Goal: Task Accomplishment & Management: Complete application form

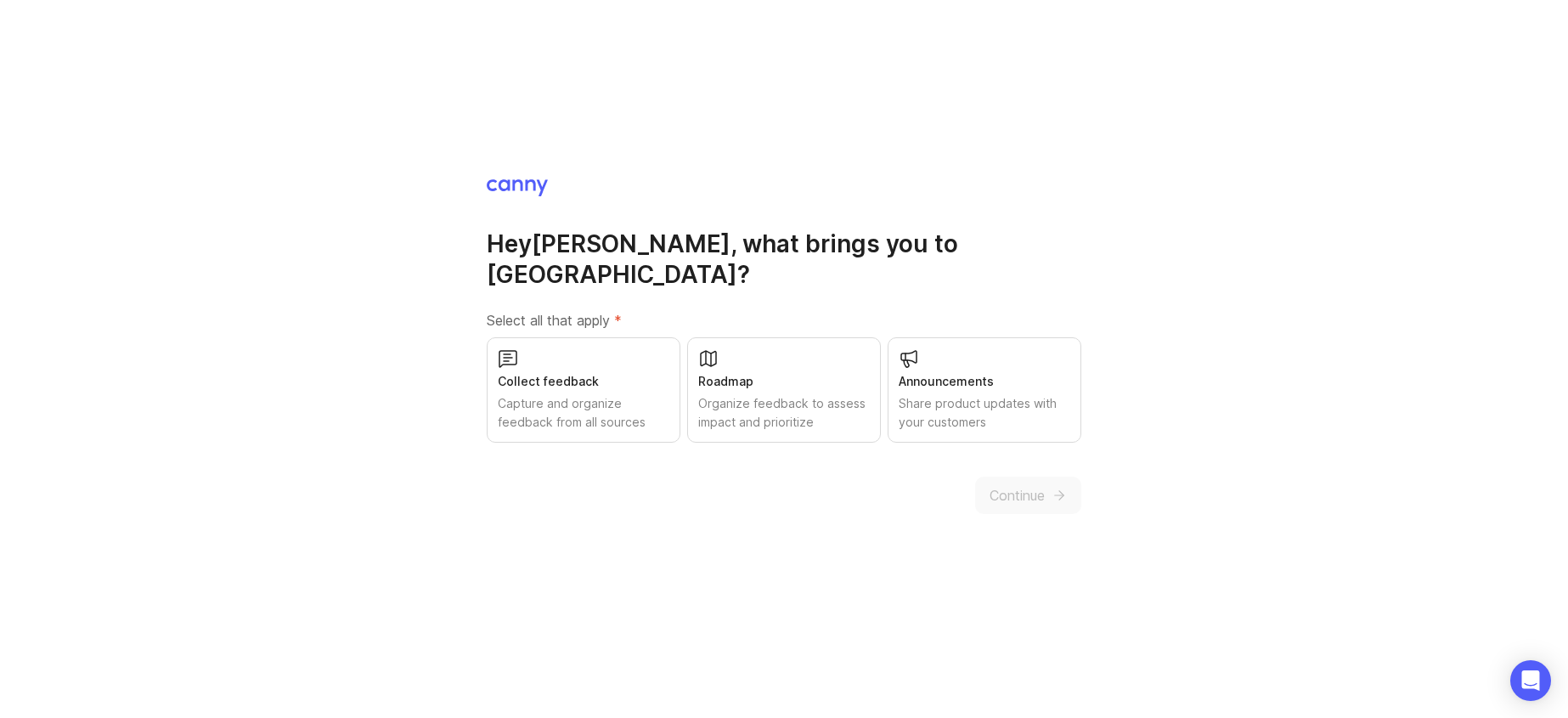
click at [600, 372] on div "Collect feedback" at bounding box center [584, 381] width 172 height 18
click at [1067, 493] on button "Continue" at bounding box center [1028, 495] width 106 height 38
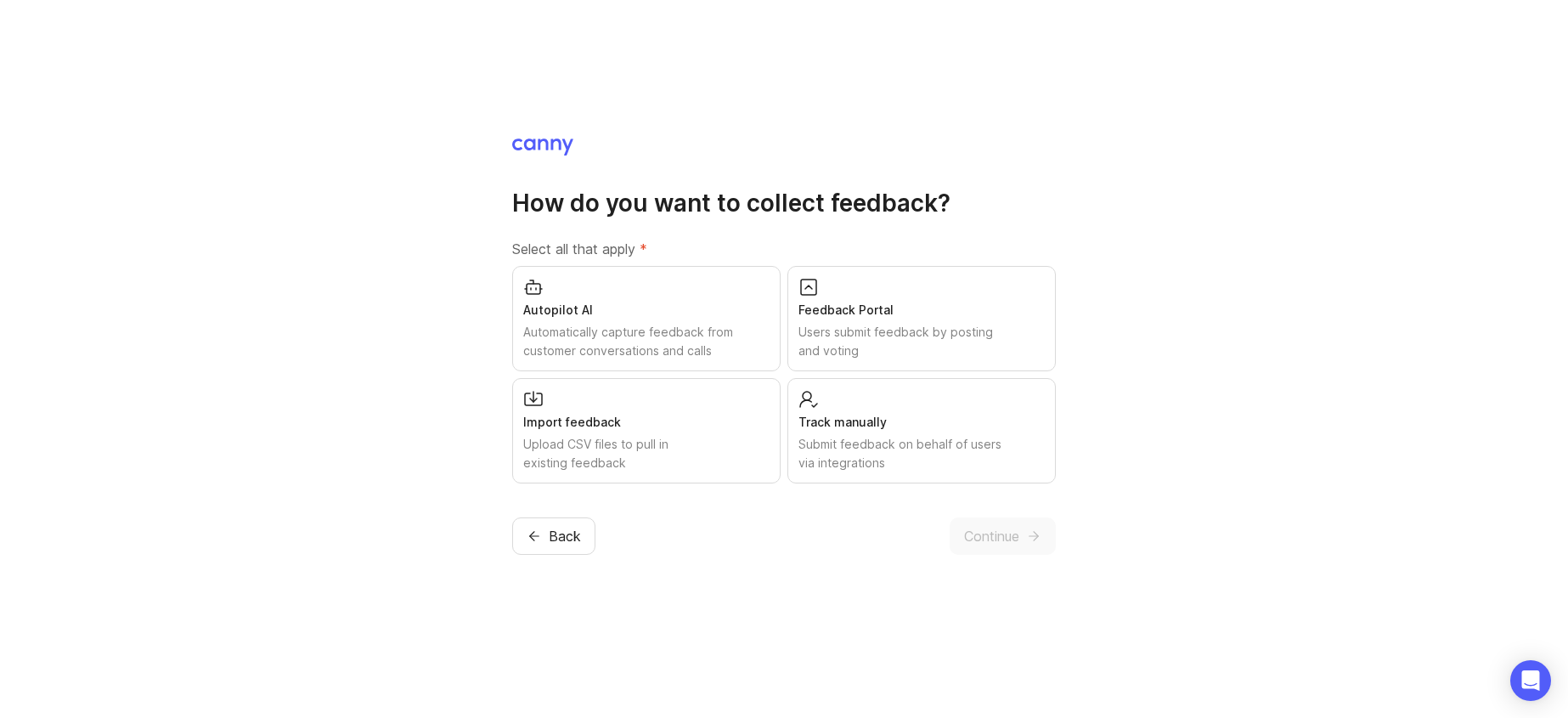
click at [895, 417] on div "Track manually" at bounding box center [921, 421] width 246 height 18
click at [998, 541] on span "Continue" at bounding box center [991, 535] width 55 height 20
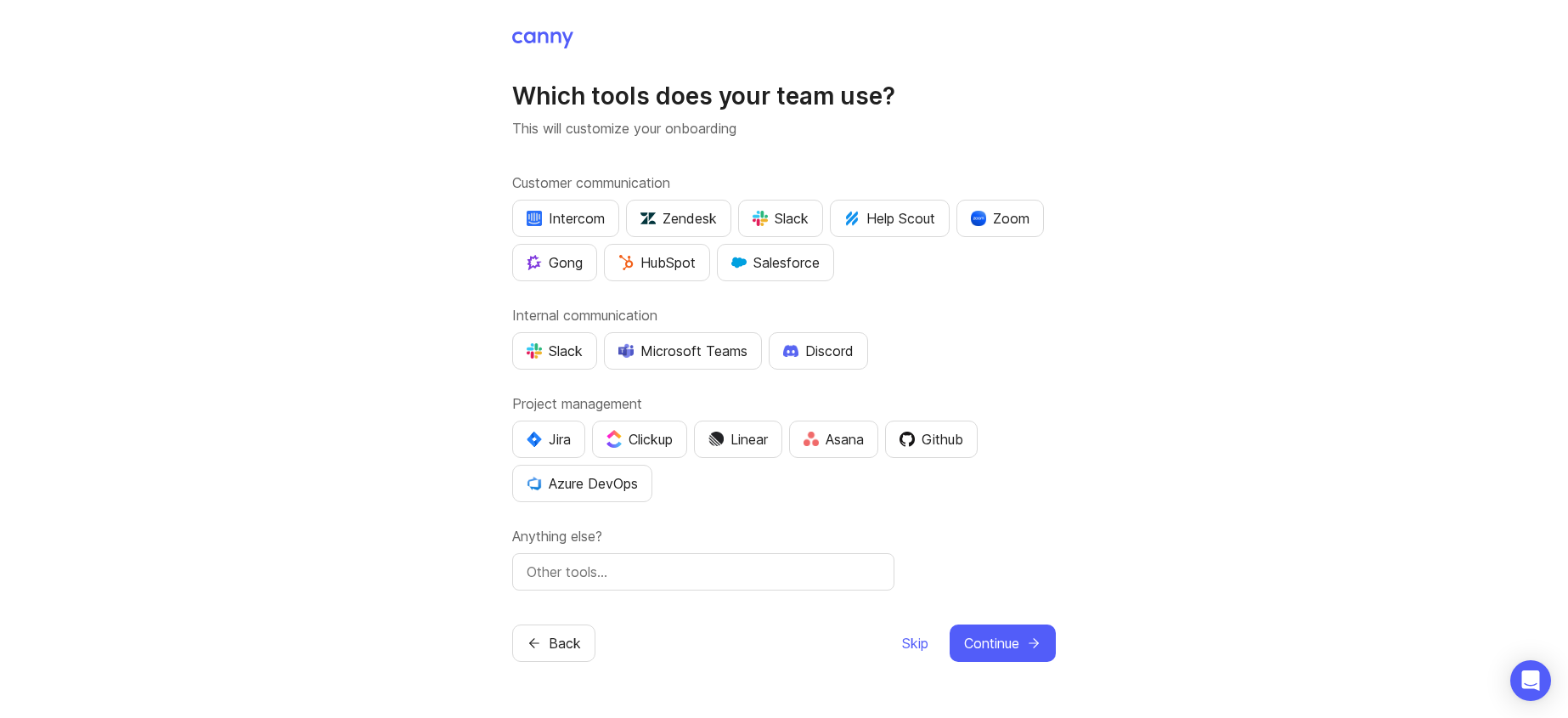
click at [772, 225] on div "Slack" at bounding box center [781, 217] width 56 height 20
click at [594, 565] on input "text" at bounding box center [703, 571] width 354 height 20
type input "Pylon"
click at [969, 636] on span "Continue" at bounding box center [991, 643] width 55 height 20
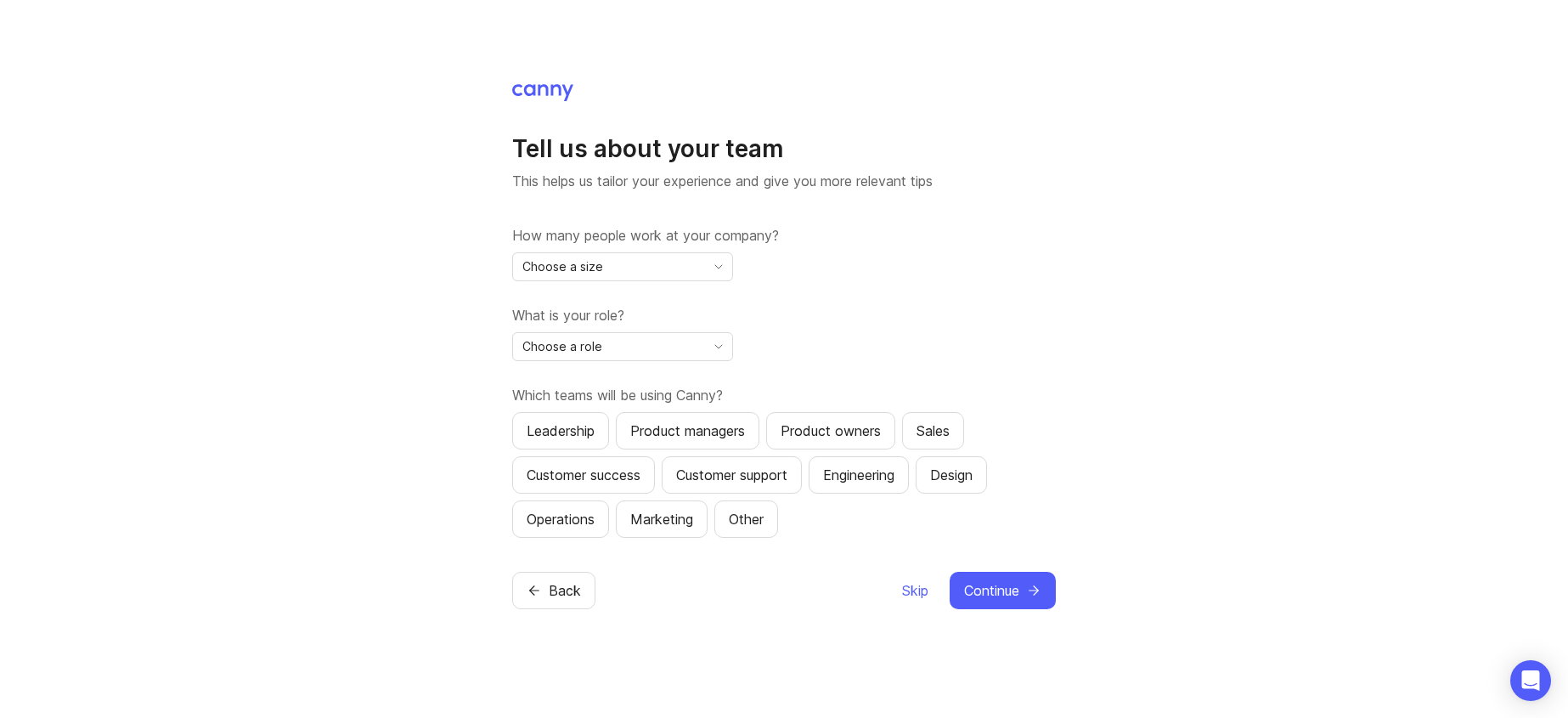
click at [701, 258] on div "Choose a size" at bounding box center [609, 267] width 192 height 27
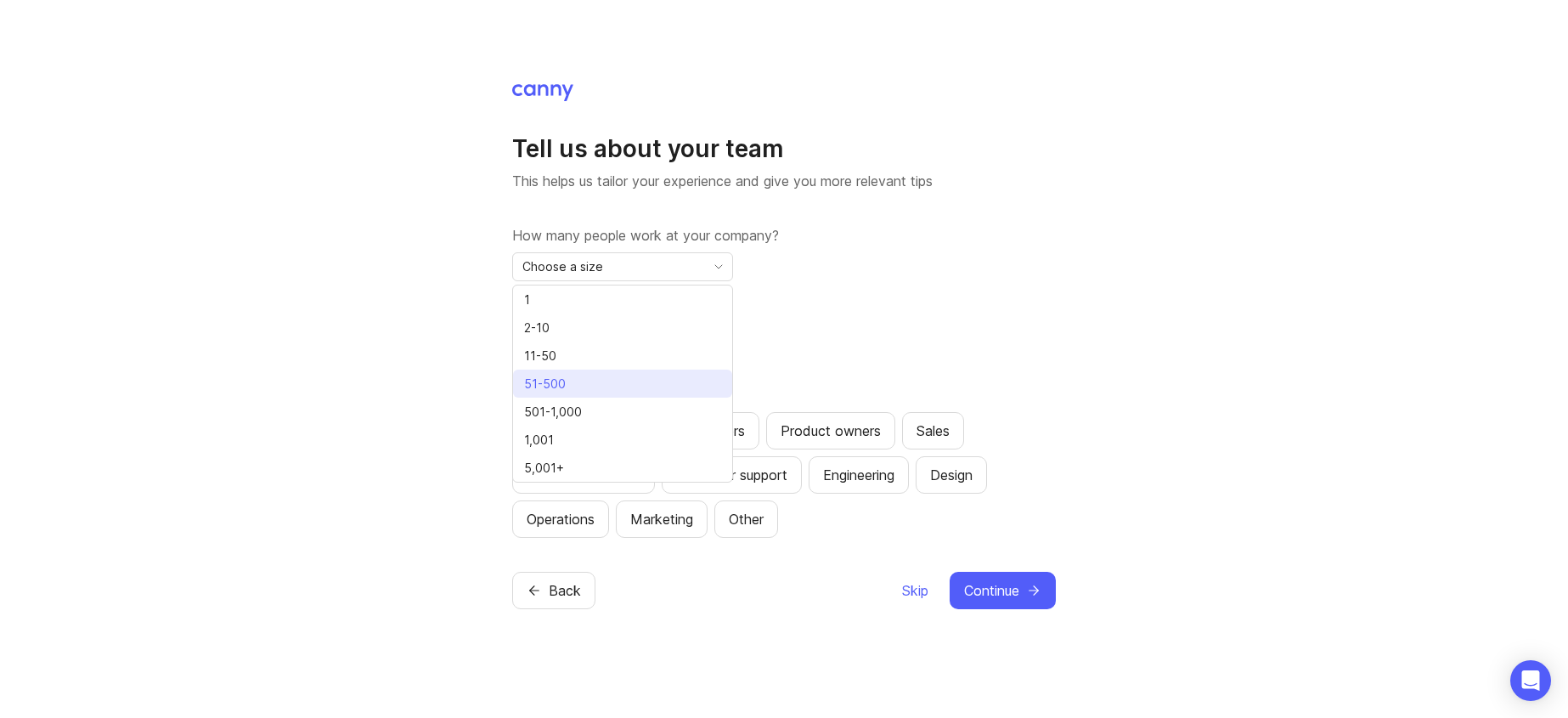
click at [593, 384] on li "51-500" at bounding box center [622, 383] width 219 height 28
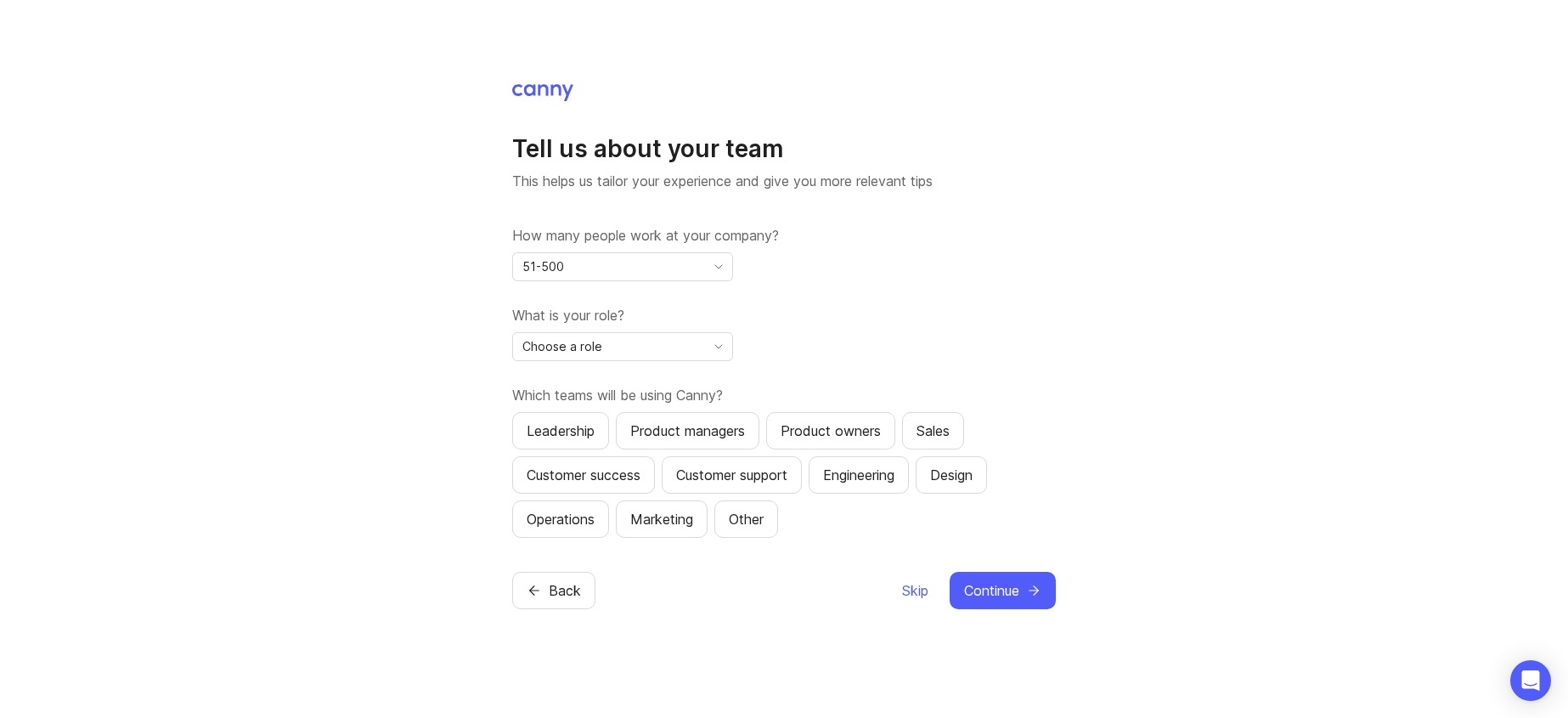
click at [599, 351] on span "Choose a role" at bounding box center [562, 346] width 80 height 18
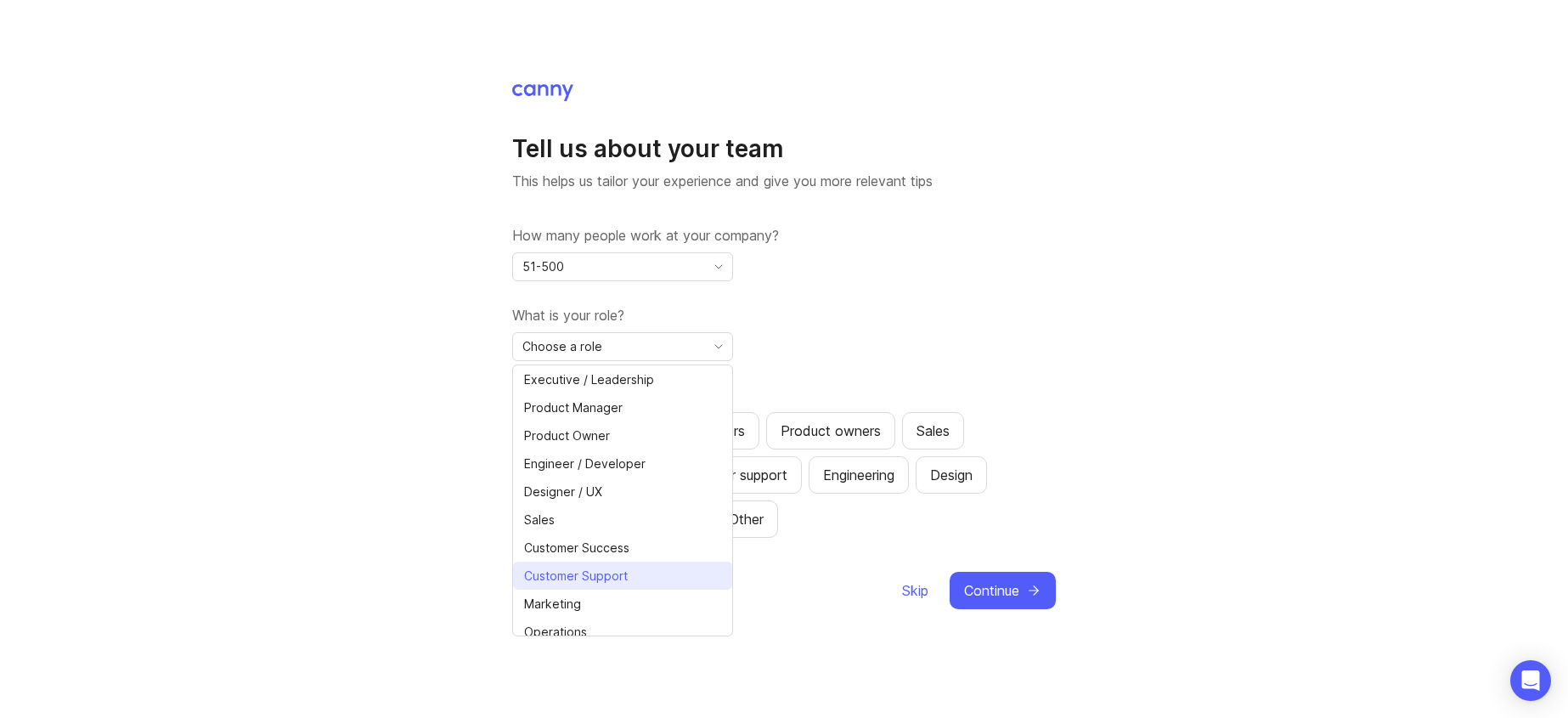
click at [598, 570] on span "Customer Support" at bounding box center [575, 575] width 103 height 18
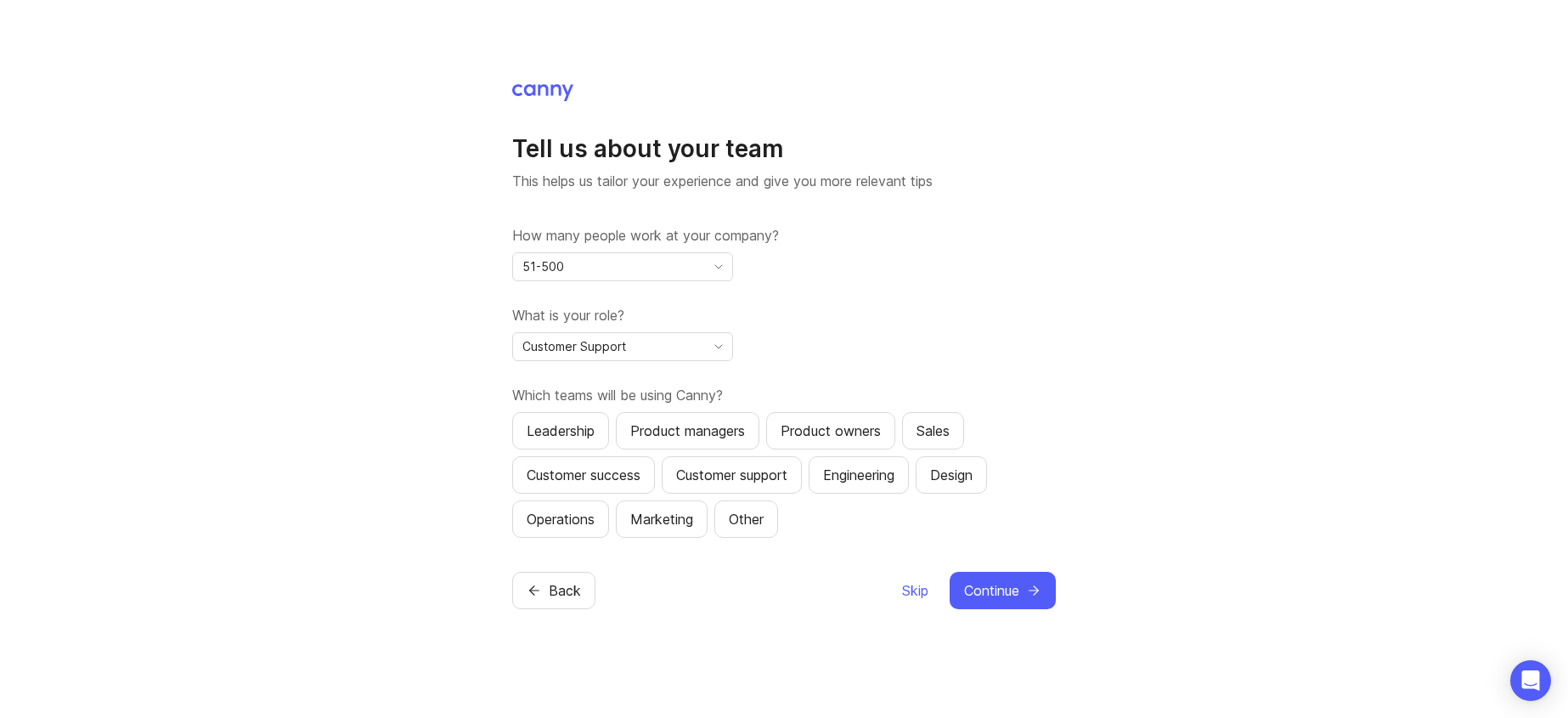
drag, startPoint x: 570, startPoint y: 430, endPoint x: 640, endPoint y: 430, distance: 70.0
click at [571, 430] on div "Leadership" at bounding box center [560, 430] width 68 height 20
click at [684, 432] on div "Product managers" at bounding box center [687, 430] width 115 height 20
click at [763, 470] on div "Customer support" at bounding box center [731, 474] width 111 height 20
drag, startPoint x: 583, startPoint y: 481, endPoint x: 626, endPoint y: 477, distance: 43.2
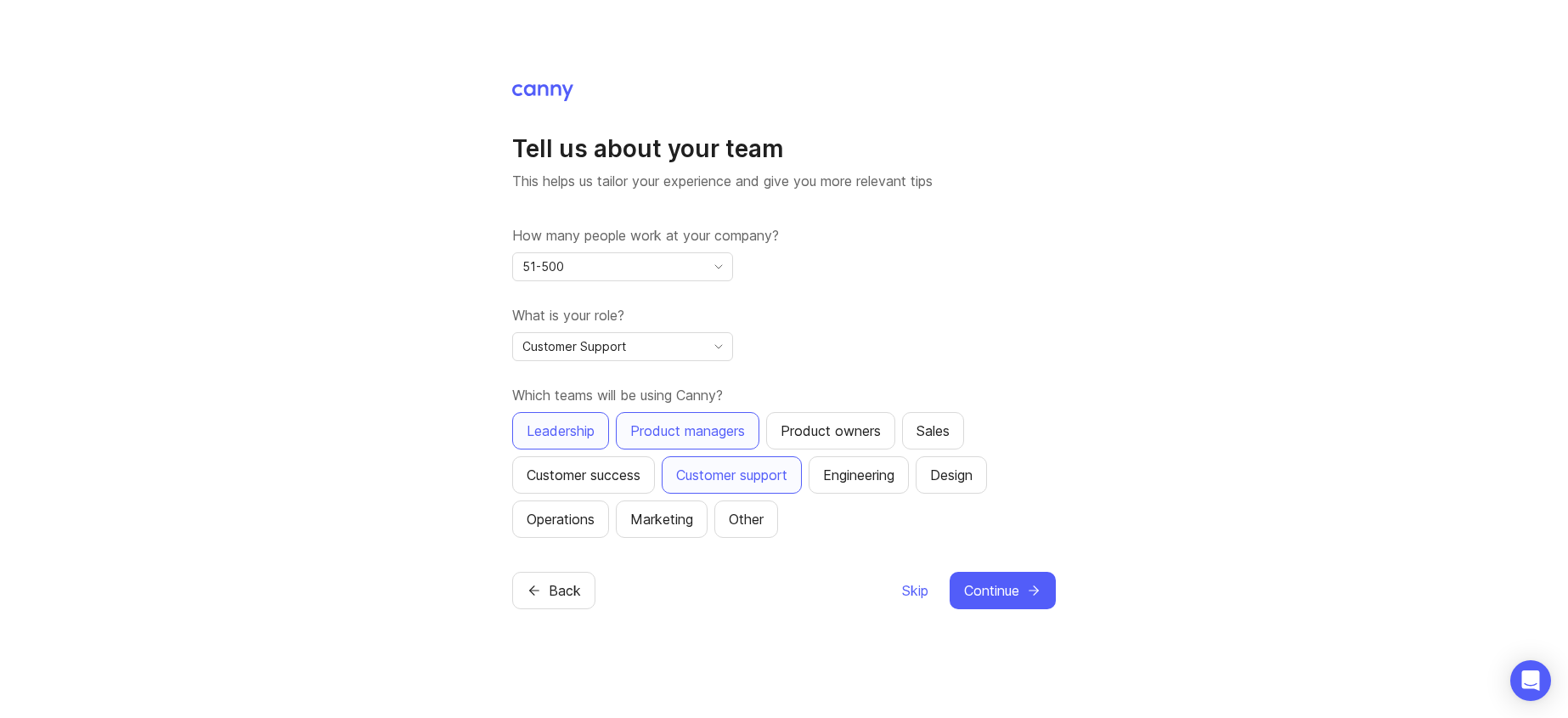
click at [583, 481] on div "Customer success" at bounding box center [584, 474] width 114 height 20
click at [1008, 593] on span "Continue" at bounding box center [991, 589] width 55 height 20
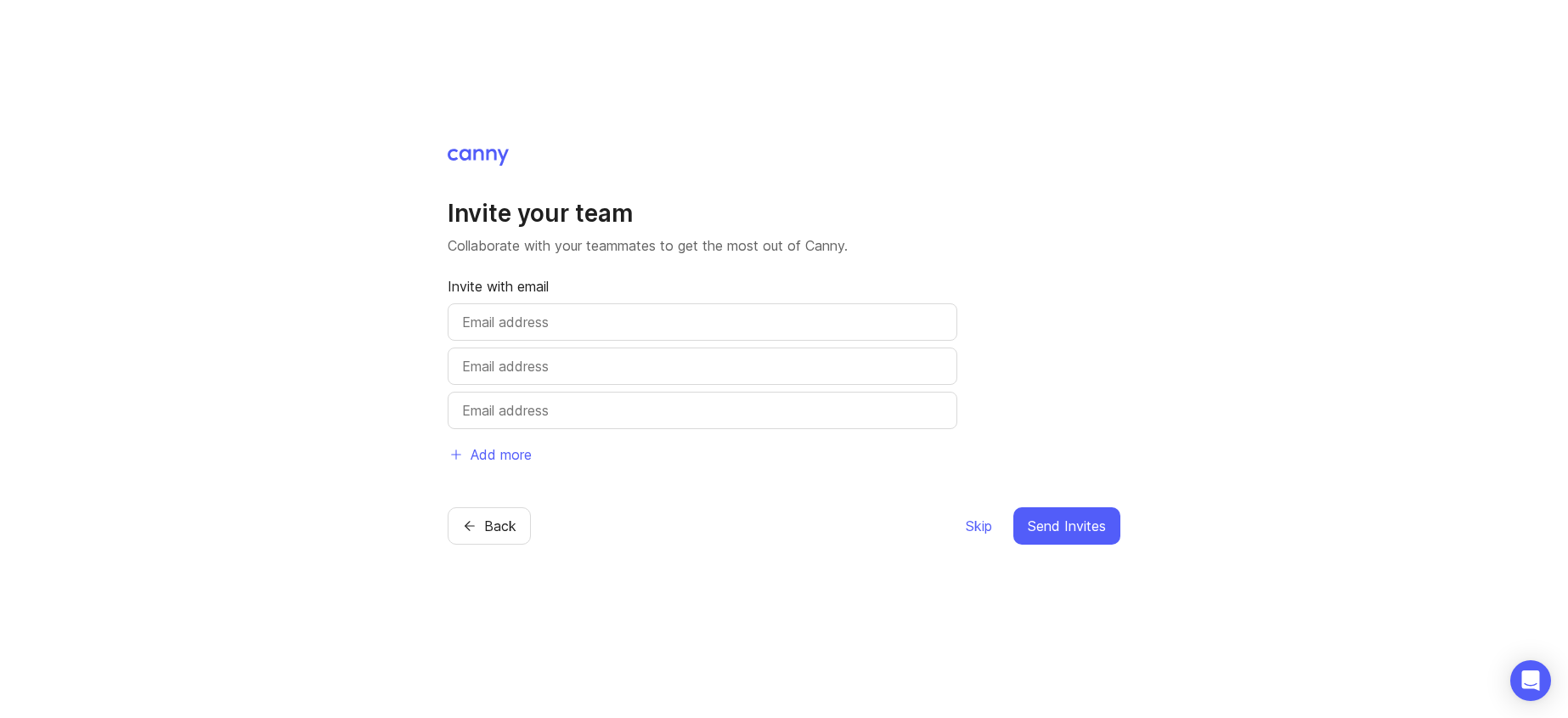
click at [975, 518] on span "Skip" at bounding box center [978, 526] width 26 height 20
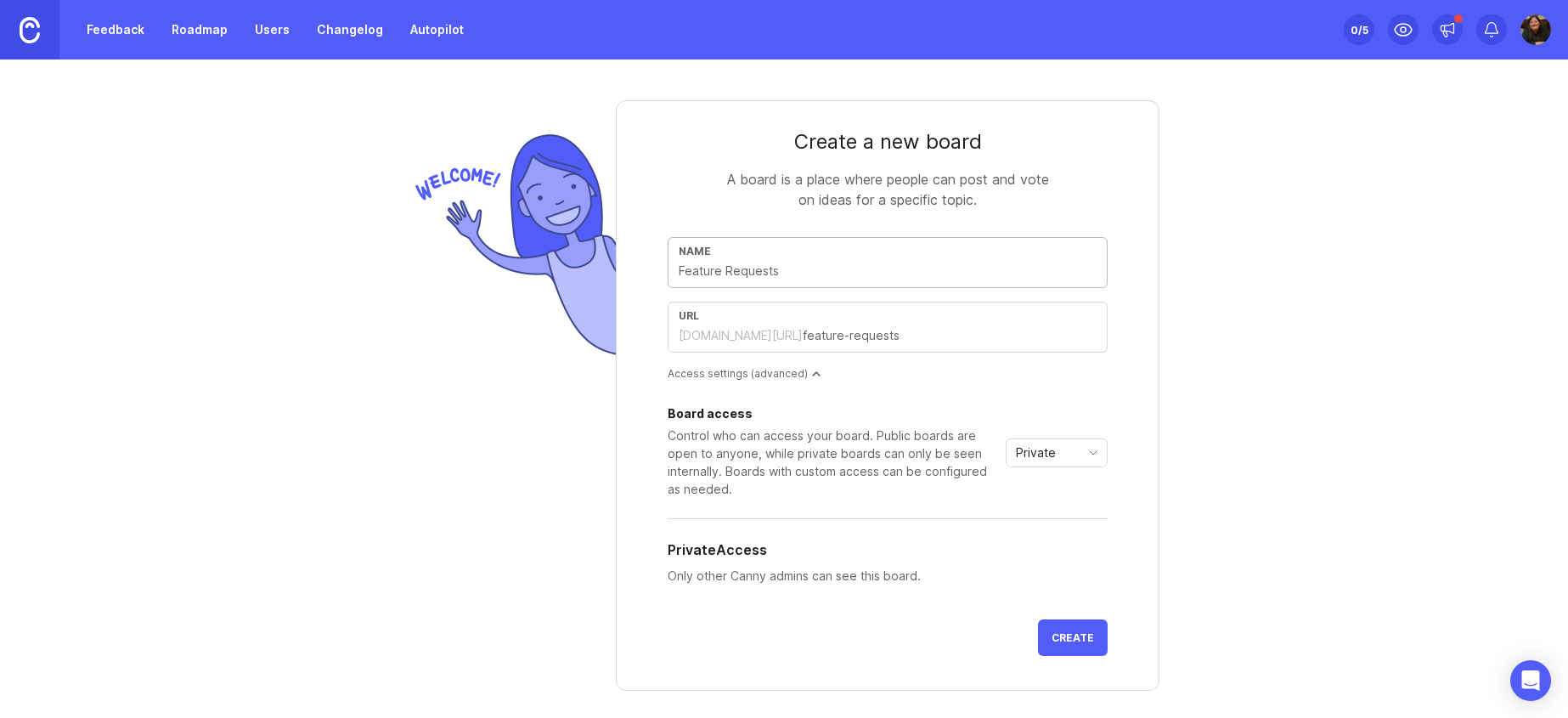
click at [784, 269] on input "text" at bounding box center [887, 271] width 417 height 18
click at [1148, 381] on form "Create a new board A board is a place where people can post and vote on ideas f…" at bounding box center [887, 395] width 544 height 590
click at [1071, 619] on button "Create" at bounding box center [1072, 638] width 70 height 37
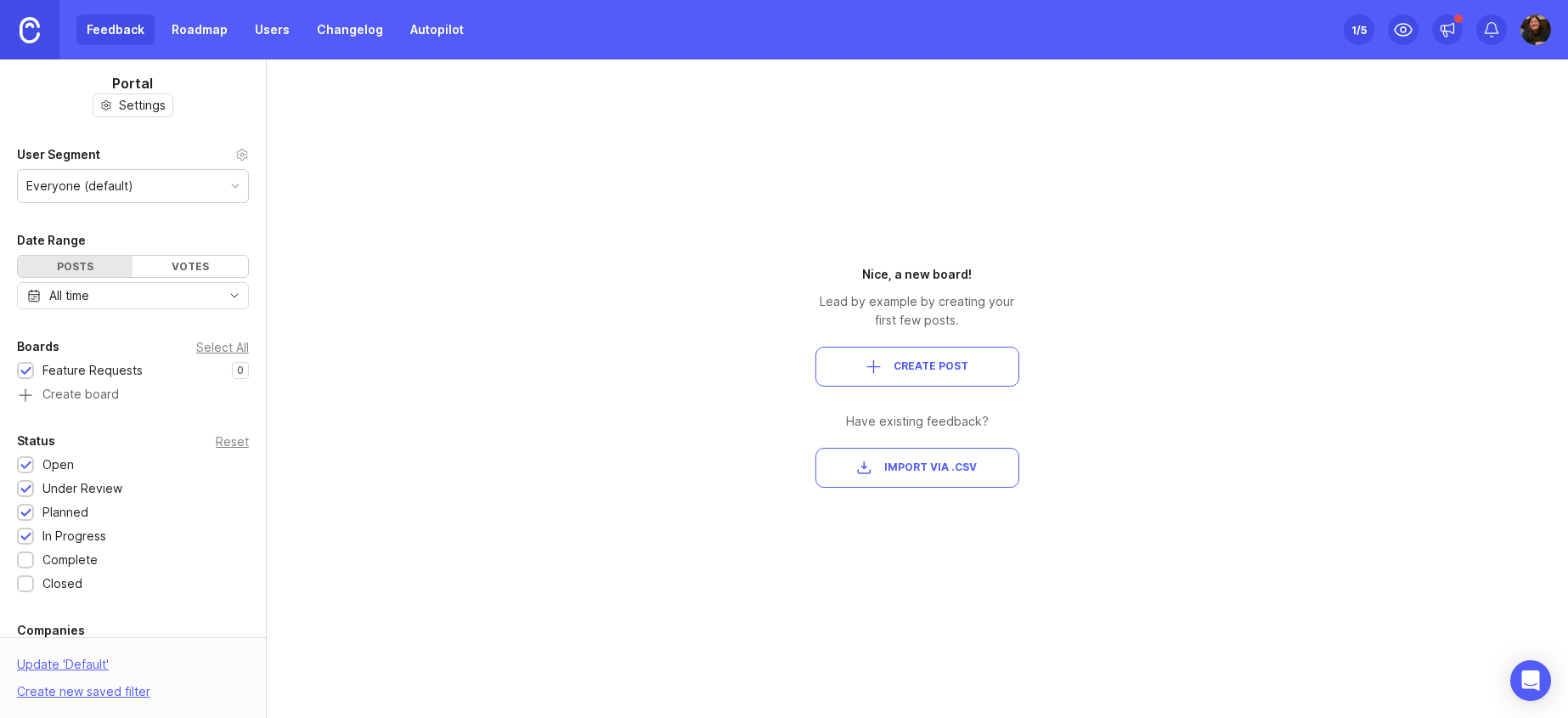
click at [194, 29] on link "Roadmap" at bounding box center [199, 30] width 76 height 31
